Goal: Task Accomplishment & Management: Use online tool/utility

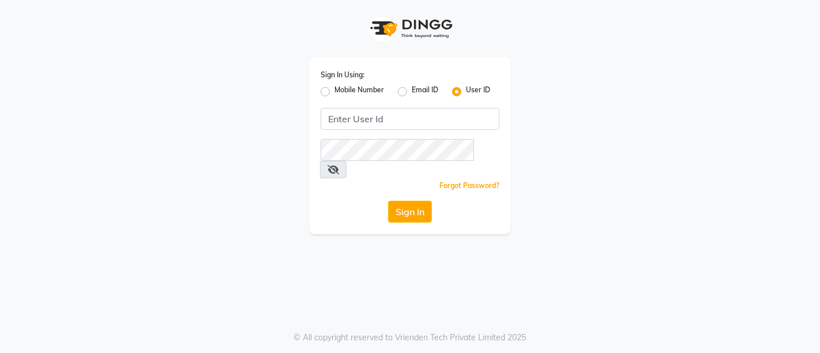
click at [442, 133] on div "Sign In Using: Mobile Number Email ID User ID Remember me Forgot Password? Sign…" at bounding box center [410, 145] width 202 height 177
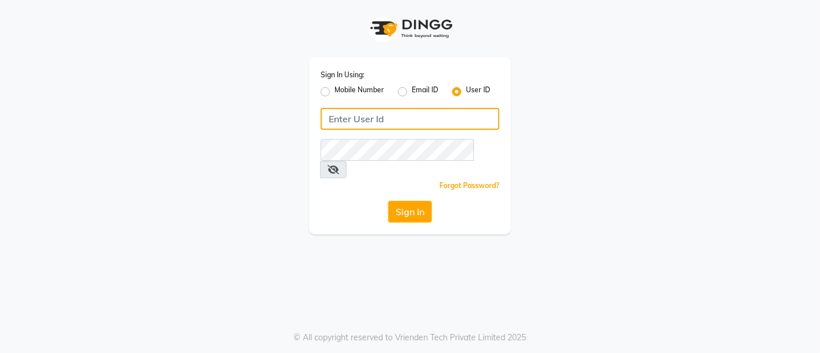
click at [444, 119] on input "Username" at bounding box center [410, 119] width 179 height 22
drag, startPoint x: 444, startPoint y: 119, endPoint x: 226, endPoint y: 189, distance: 229.7
click at [226, 189] on div "Sign In Using: Mobile Number Email ID User ID [EMAIL_ADDRESS][DOMAIN_NAME] Reme…" at bounding box center [410, 117] width 658 height 234
type input "[EMAIL_ADDRESS][DOMAIN_NAME]"
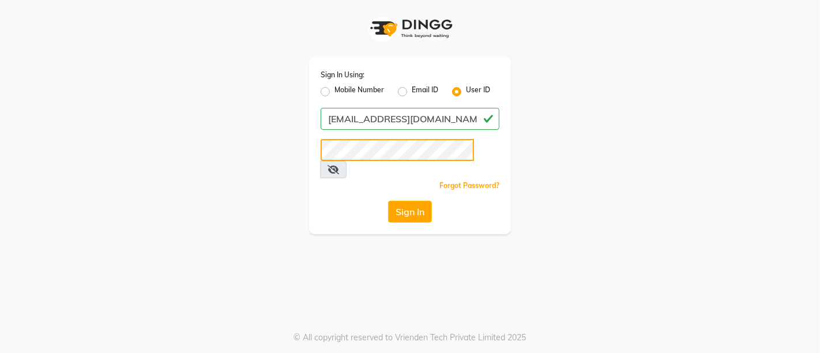
click at [388, 201] on button "Sign In" at bounding box center [410, 212] width 44 height 22
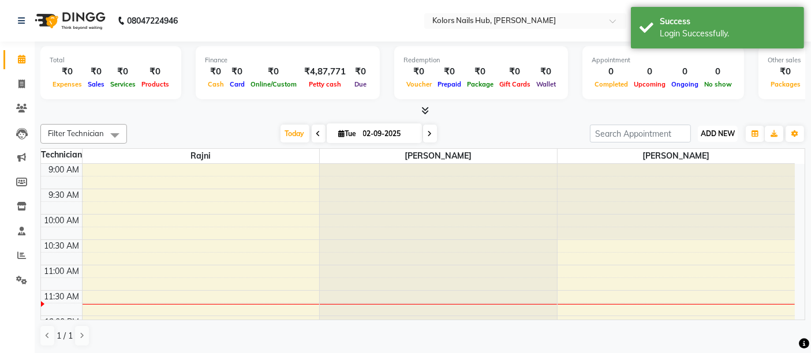
click at [719, 127] on button "ADD NEW Toggle Dropdown" at bounding box center [718, 134] width 40 height 16
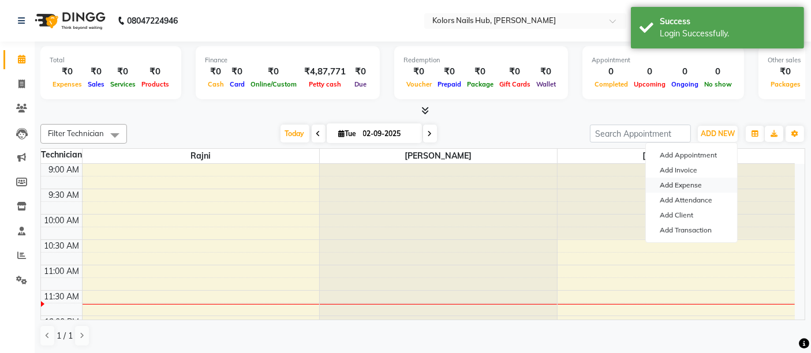
click at [705, 183] on link "Add Expense" at bounding box center [691, 185] width 91 height 15
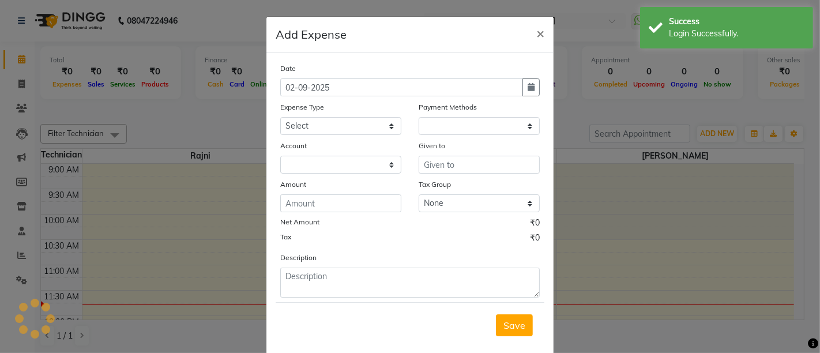
select select "1"
select select "6199"
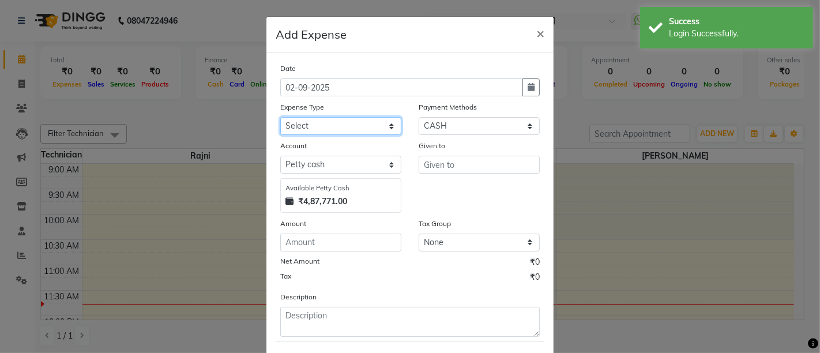
click at [351, 126] on select "Select Advance Salary Bank charges Car maintenance Cash transfer to bank Cash t…" at bounding box center [340, 126] width 121 height 18
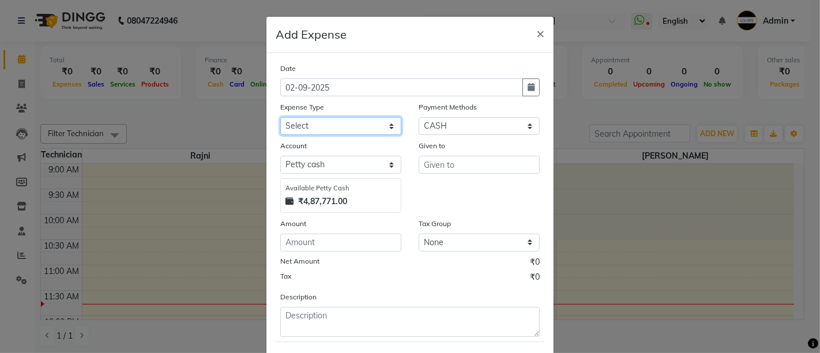
select select "9"
click at [280, 117] on select "Select Advance Salary Bank charges Car maintenance Cash transfer to bank Cash t…" at bounding box center [340, 126] width 121 height 18
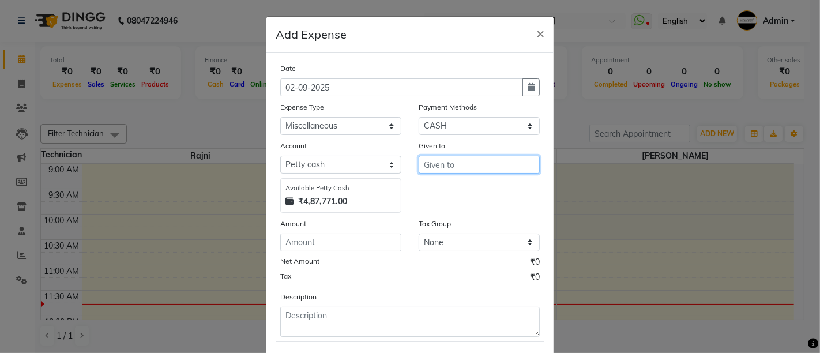
click at [448, 166] on input "text" at bounding box center [479, 165] width 121 height 18
type input "washroom"
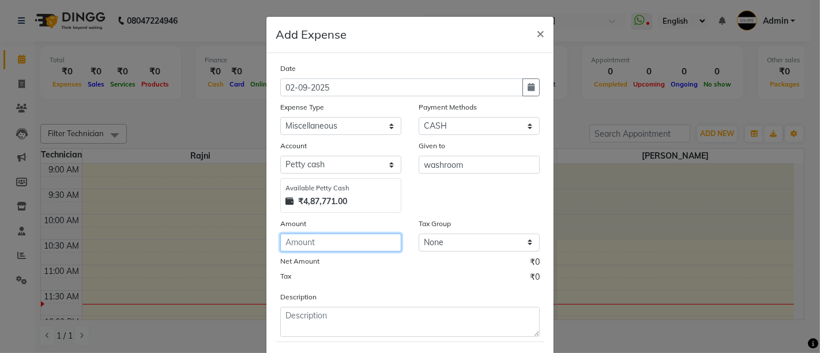
click at [347, 245] on input "number" at bounding box center [340, 243] width 121 height 18
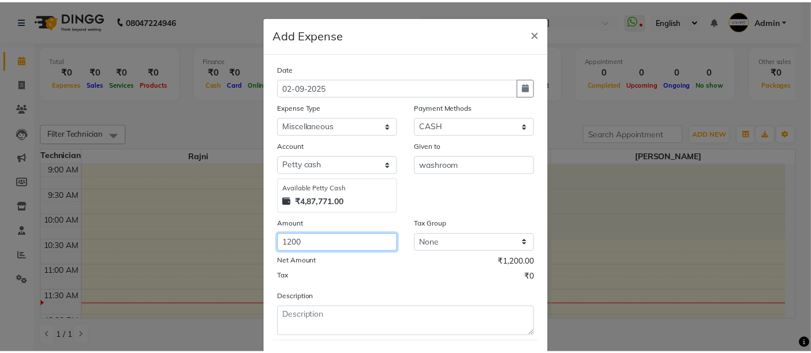
scroll to position [58, 0]
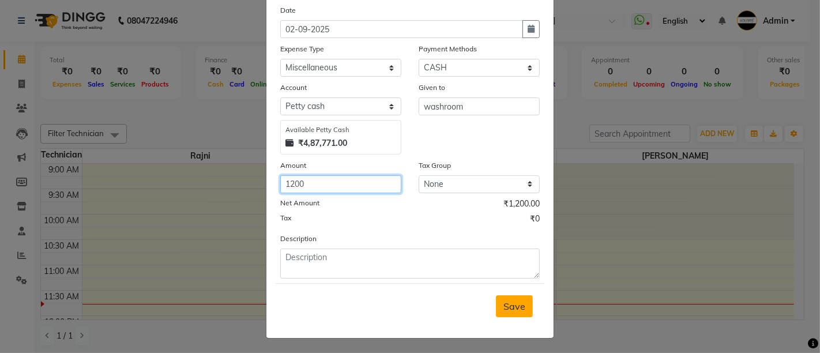
type input "1200"
click at [511, 309] on span "Save" at bounding box center [515, 307] width 22 height 12
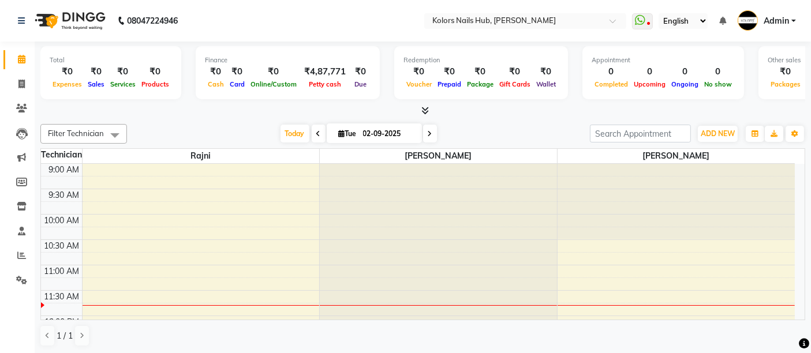
drag, startPoint x: 441, startPoint y: 111, endPoint x: 420, endPoint y: 109, distance: 21.4
click at [420, 109] on div at bounding box center [422, 111] width 764 height 12
click at [420, 109] on span at bounding box center [423, 111] width 12 height 12
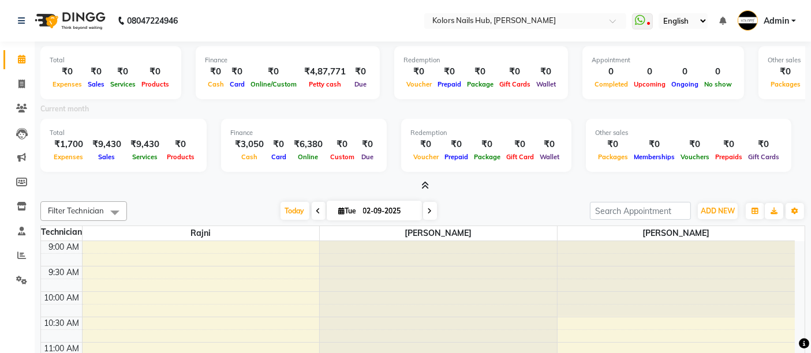
click at [422, 185] on icon at bounding box center [425, 185] width 8 height 9
